Goal: Task Accomplishment & Management: Use online tool/utility

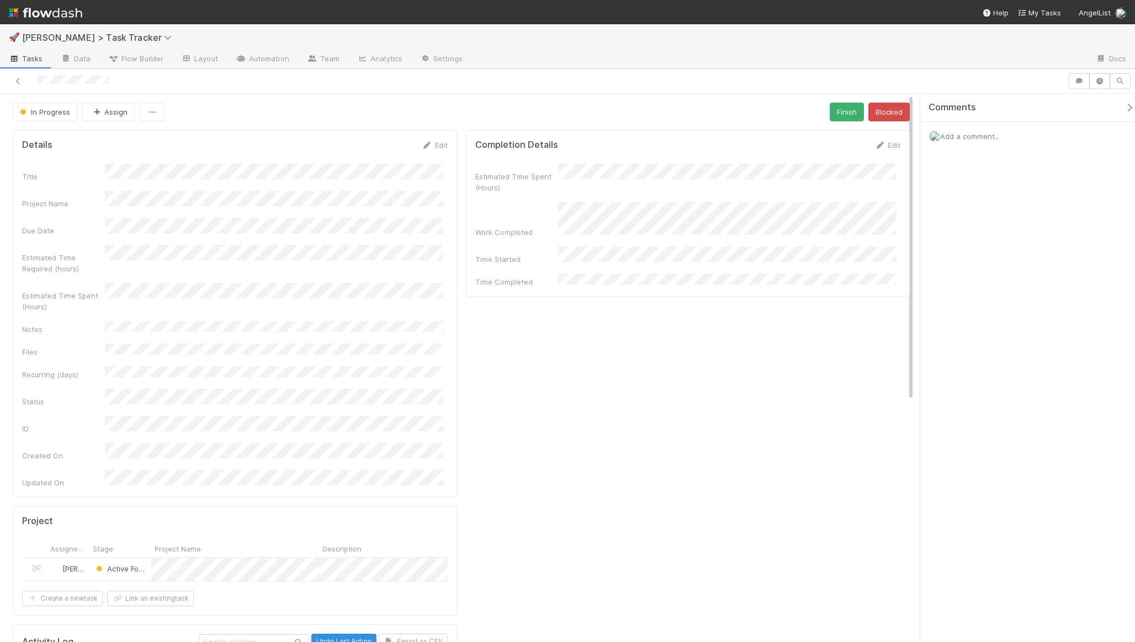
click at [819, 113] on div "In Progress Assign Finish Blocked" at bounding box center [461, 112] width 897 height 19
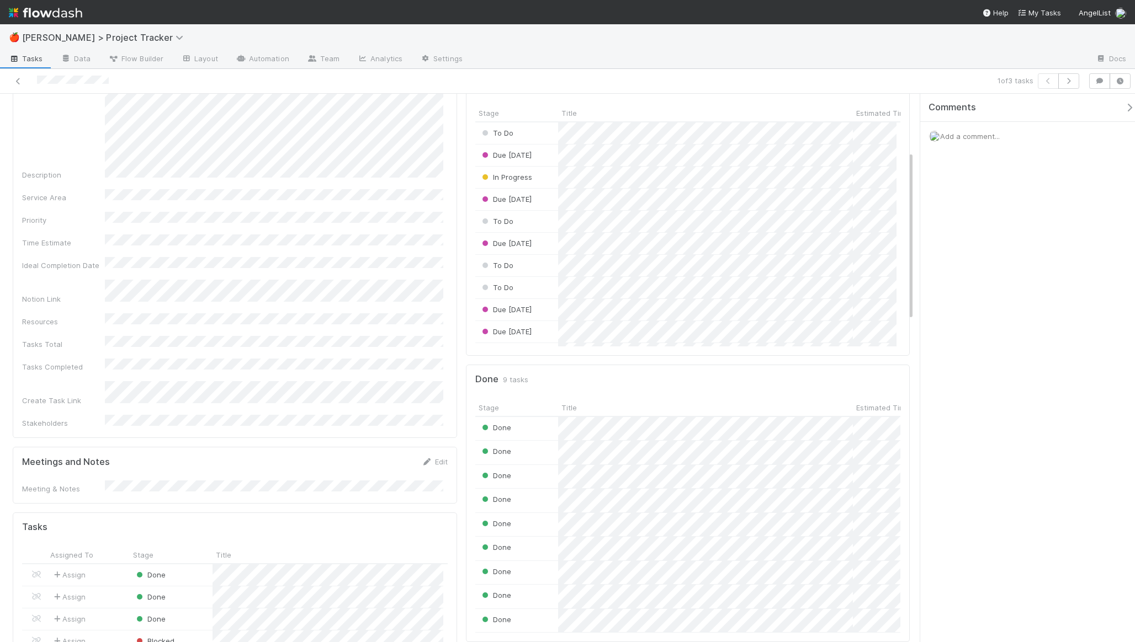
scroll to position [105, 0]
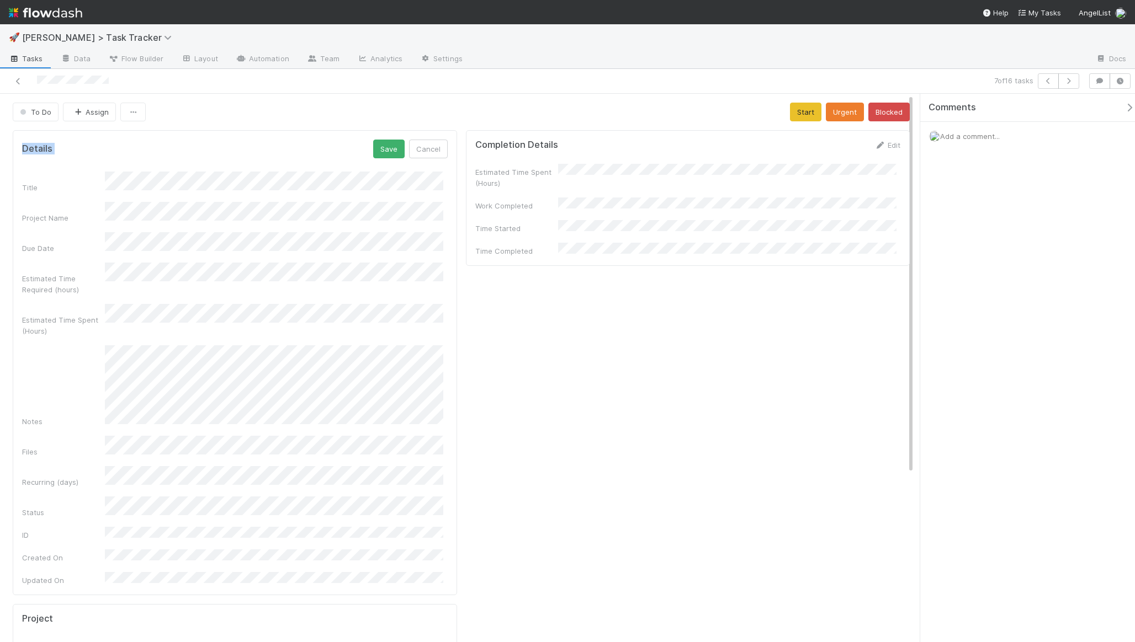
click at [250, 121] on div "To Do Assign Start Urgent Blocked Details Save Cancel Title Project Name Due Da…" at bounding box center [461, 579] width 922 height 952
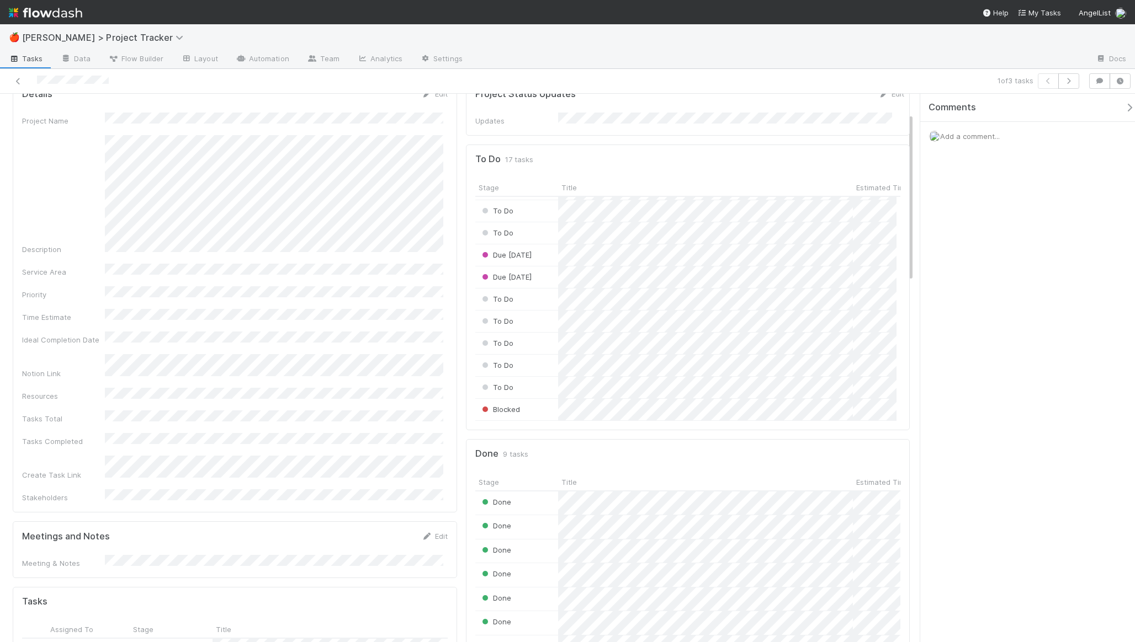
scroll to position [49, 0]
click at [482, 387] on span at bounding box center [485, 390] width 6 height 6
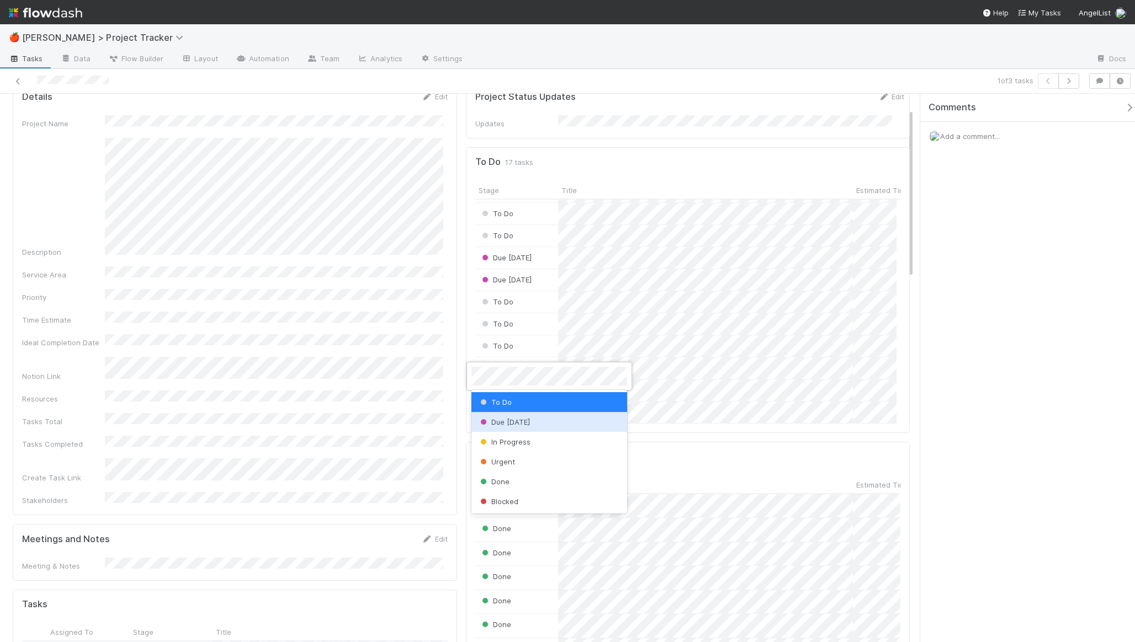
click at [519, 419] on span "Due [DATE]" at bounding box center [504, 422] width 52 height 9
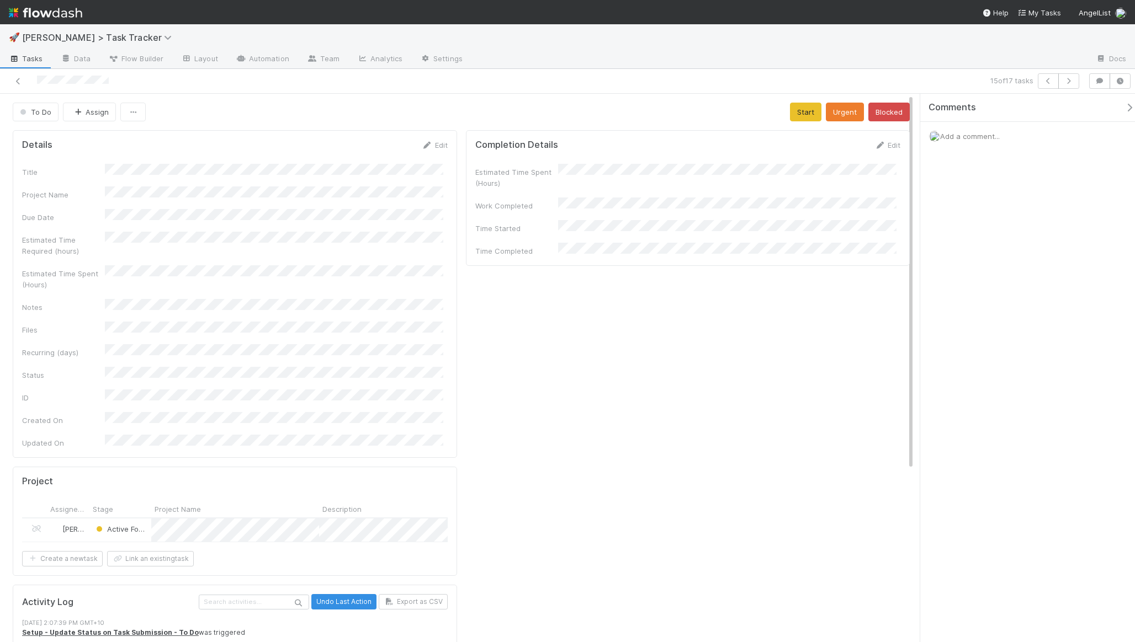
click at [276, 132] on div "Details Edit Title Project Name Due Date Estimated Time Required (hours) Estima…" at bounding box center [235, 294] width 444 height 328
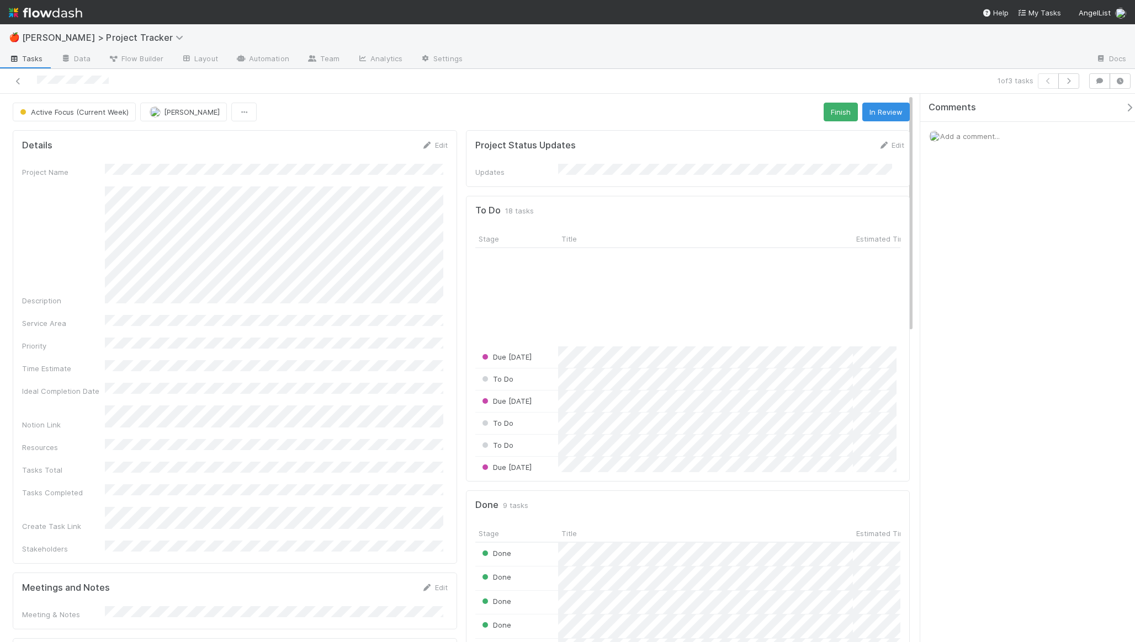
scroll to position [182, 0]
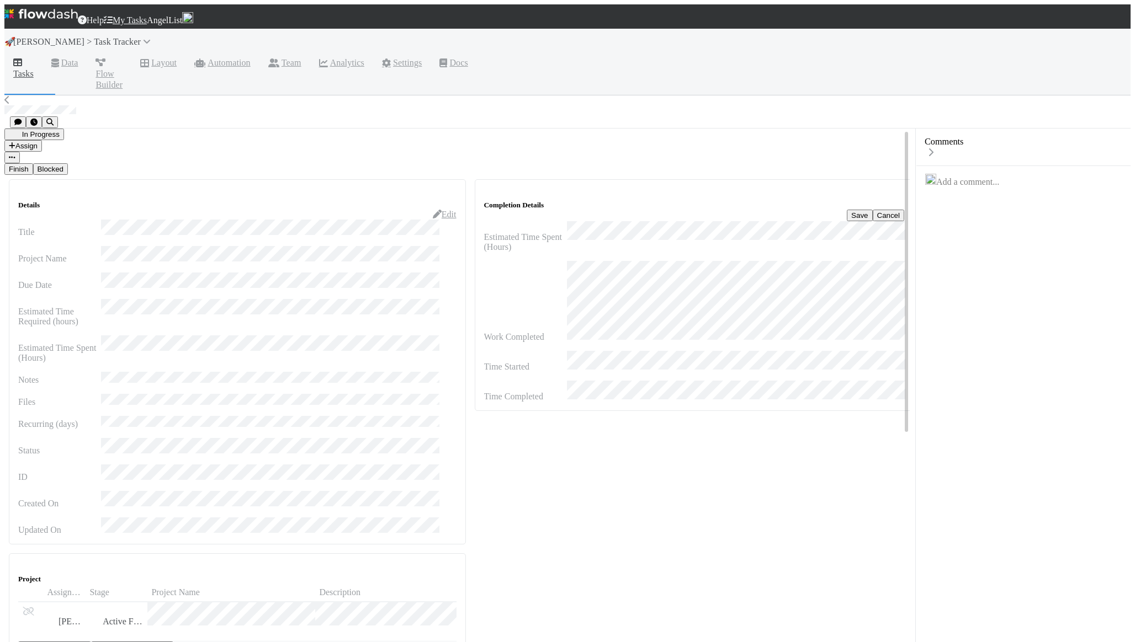
click at [847, 210] on button "Save" at bounding box center [859, 216] width 25 height 12
click at [33, 163] on button "Finish" at bounding box center [18, 169] width 29 height 12
